Goal: Obtain resource: Obtain resource

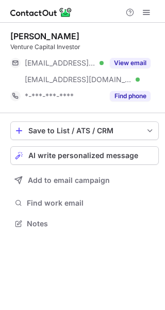
scroll to position [216, 165]
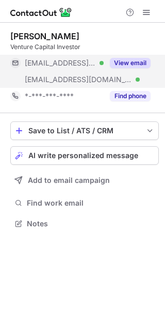
click at [135, 59] on button "View email" at bounding box center [130, 63] width 41 height 10
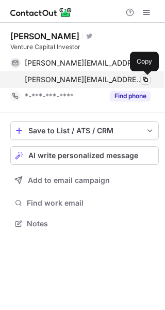
click at [146, 82] on span at bounding box center [146, 79] width 8 height 8
click at [145, 80] on span at bounding box center [146, 79] width 8 height 8
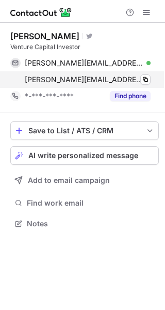
scroll to position [216, 165]
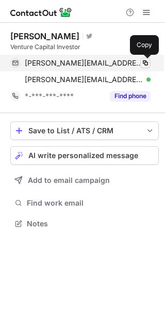
click at [143, 64] on span at bounding box center [146, 63] width 8 height 8
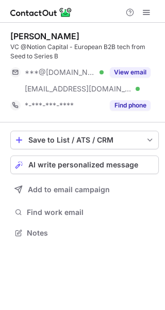
scroll to position [225, 165]
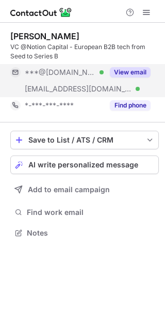
click at [138, 68] on button "View email" at bounding box center [130, 72] width 41 height 10
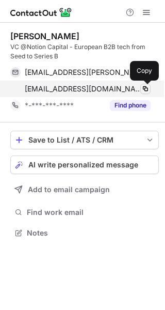
click at [147, 89] on span at bounding box center [146, 89] width 8 height 8
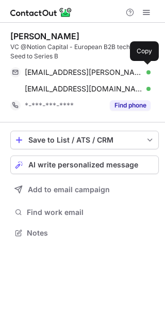
scroll to position [225, 165]
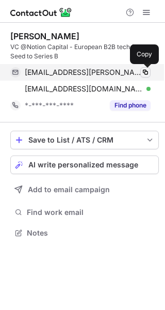
click at [146, 71] on span at bounding box center [146, 72] width 8 height 8
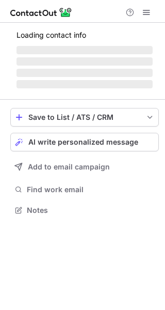
scroll to position [5, 5]
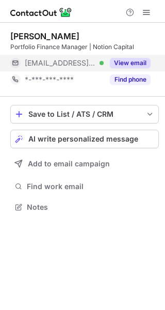
click at [144, 62] on button "View email" at bounding box center [130, 63] width 41 height 10
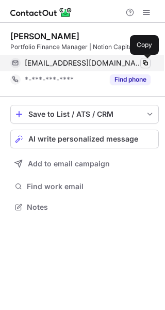
click at [146, 62] on span at bounding box center [146, 63] width 8 height 8
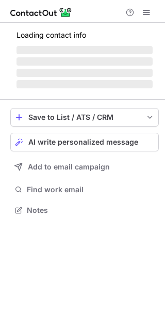
scroll to position [216, 165]
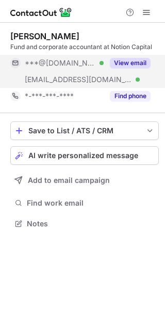
click at [135, 62] on button "View email" at bounding box center [130, 63] width 41 height 10
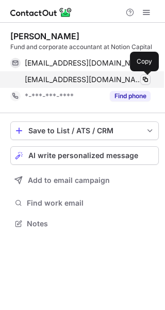
click at [147, 79] on span at bounding box center [146, 79] width 8 height 8
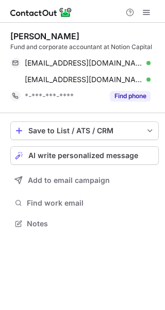
scroll to position [216, 165]
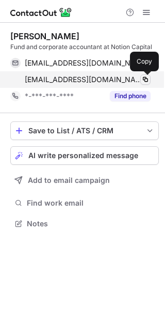
click at [144, 81] on span at bounding box center [146, 79] width 8 height 8
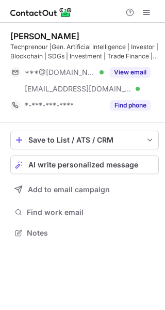
scroll to position [225, 165]
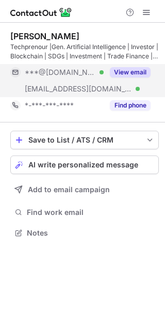
click at [134, 72] on button "View email" at bounding box center [130, 72] width 41 height 10
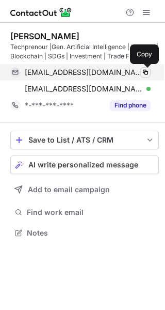
click at [145, 71] on span at bounding box center [146, 72] width 8 height 8
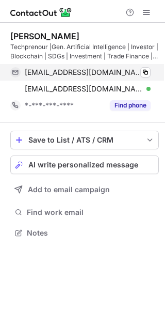
scroll to position [225, 165]
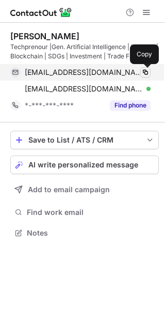
click at [144, 72] on span at bounding box center [146, 72] width 8 height 8
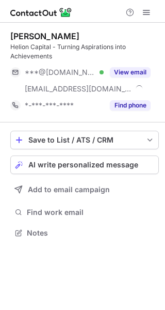
scroll to position [225, 165]
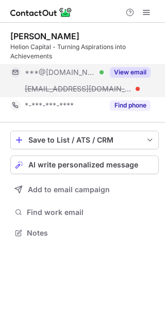
click at [141, 69] on button "View email" at bounding box center [130, 72] width 41 height 10
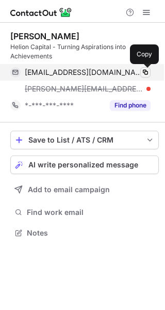
click at [144, 72] on span at bounding box center [146, 72] width 8 height 8
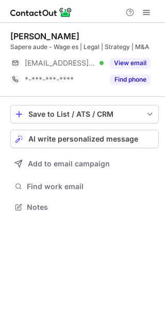
scroll to position [5, 5]
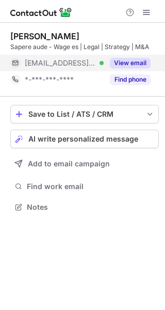
click at [131, 59] on button "View email" at bounding box center [130, 63] width 41 height 10
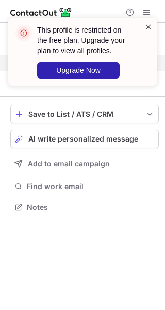
click at [147, 26] on span at bounding box center [149, 27] width 8 height 10
